Goal: Find specific page/section: Find specific page/section

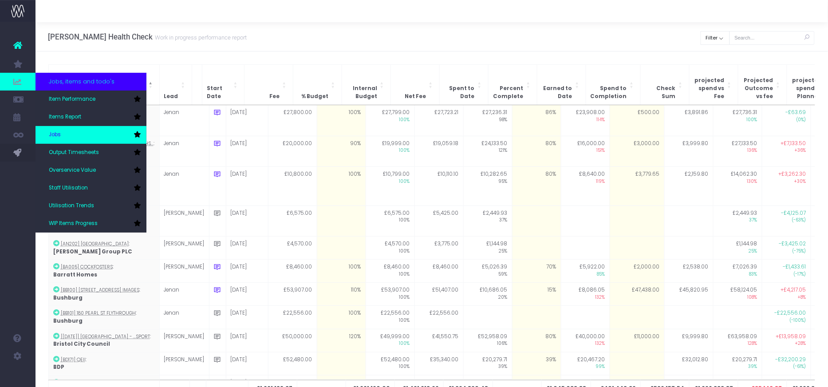
click at [66, 135] on link "Jobs" at bounding box center [91, 135] width 111 height 18
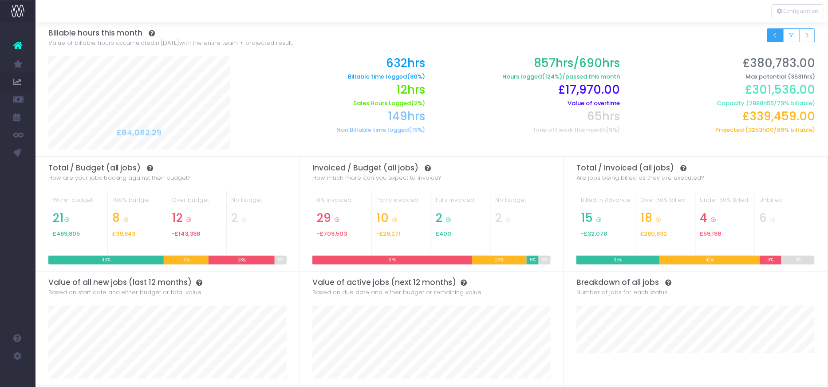
click at [773, 36] on icon "Small button group" at bounding box center [775, 36] width 6 height 0
click at [806, 36] on icon "Small button group" at bounding box center [807, 36] width 6 height 0
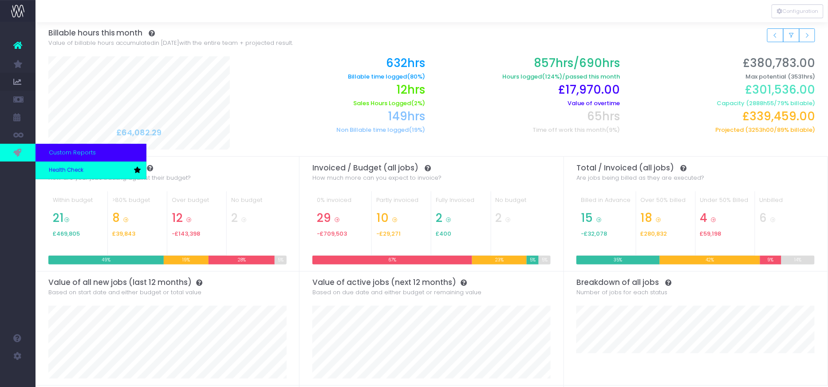
click at [52, 167] on span "Health Check" at bounding box center [66, 170] width 35 height 8
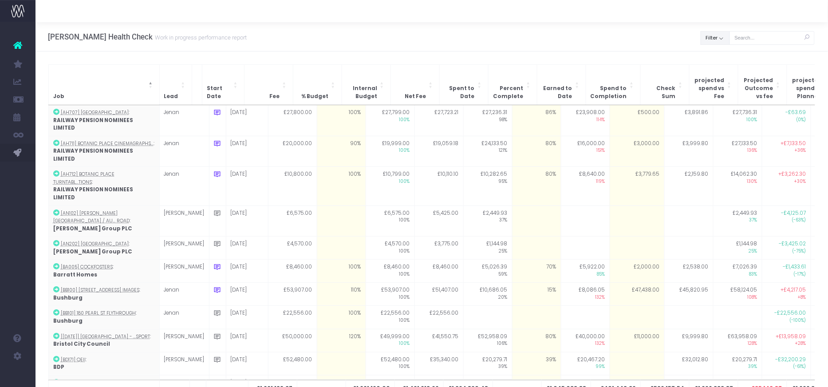
click at [721, 36] on button "Filter" at bounding box center [715, 38] width 29 height 14
click at [717, 51] on div "All" at bounding box center [740, 59] width 79 height 16
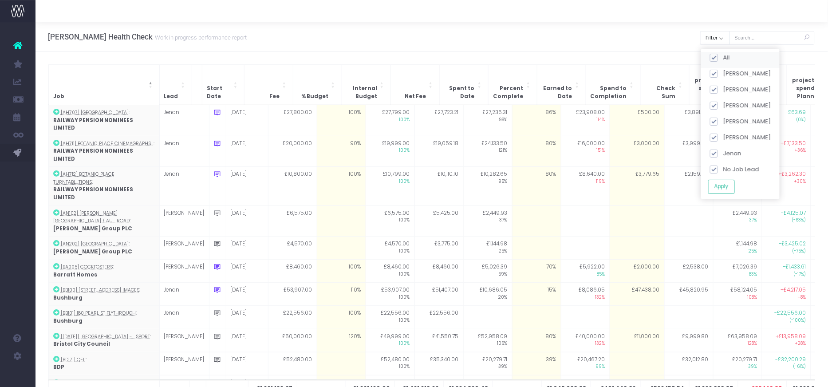
click at [715, 60] on span at bounding box center [714, 58] width 8 height 8
click at [723, 59] on input "All" at bounding box center [726, 56] width 6 height 6
checkbox input "false"
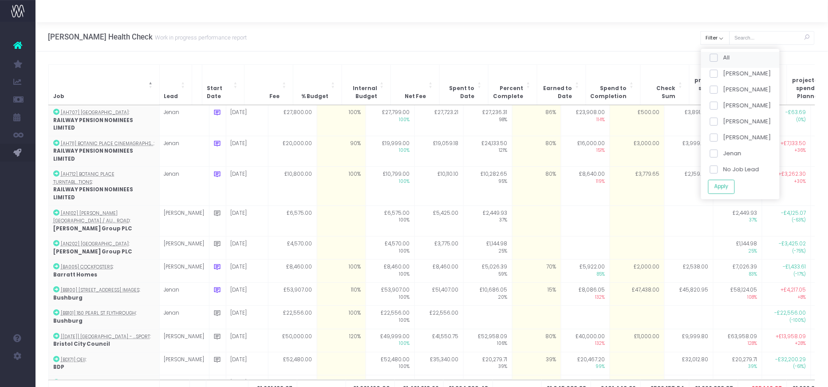
checkbox input "false"
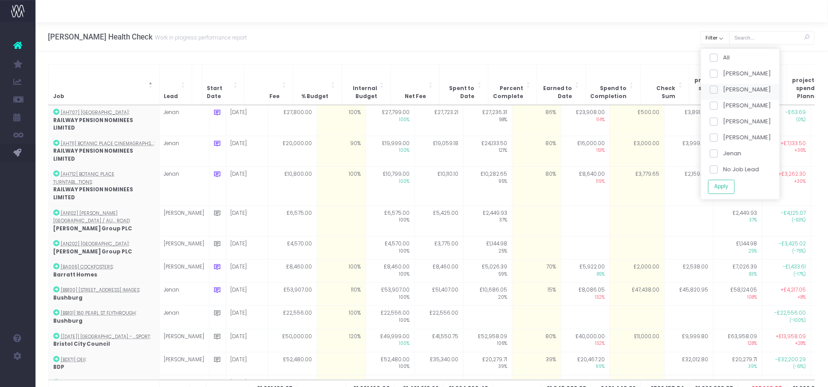
click at [715, 99] on div "[PERSON_NAME]" at bounding box center [740, 91] width 79 height 16
click at [715, 102] on span at bounding box center [714, 106] width 8 height 8
click at [723, 102] on input "[PERSON_NAME]" at bounding box center [726, 104] width 6 height 6
checkbox input "true"
click at [719, 183] on button "Apply" at bounding box center [721, 186] width 27 height 15
